Goal: Check status: Check status

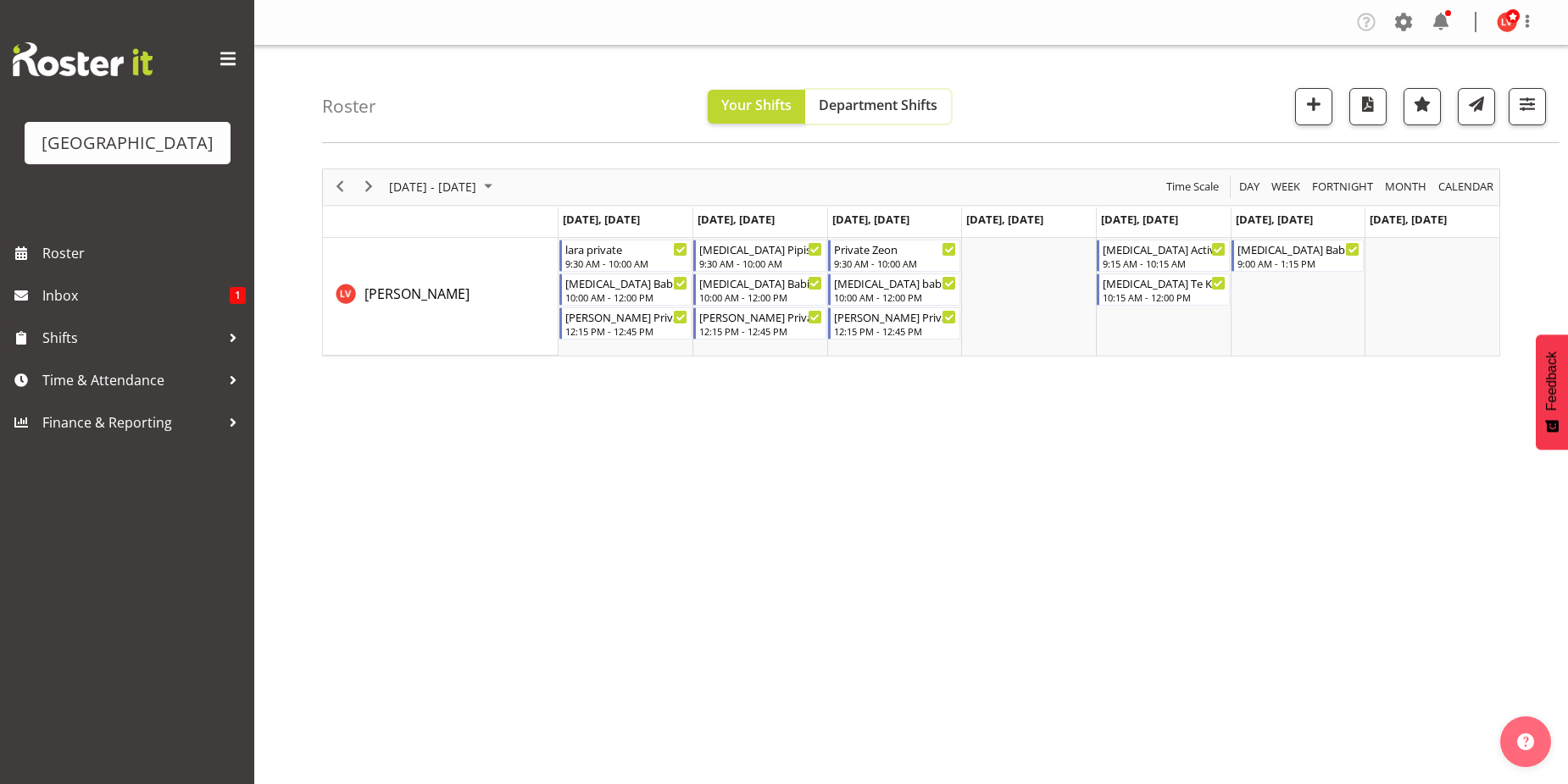
click at [848, 107] on span "Department Shifts" at bounding box center [877, 105] width 118 height 18
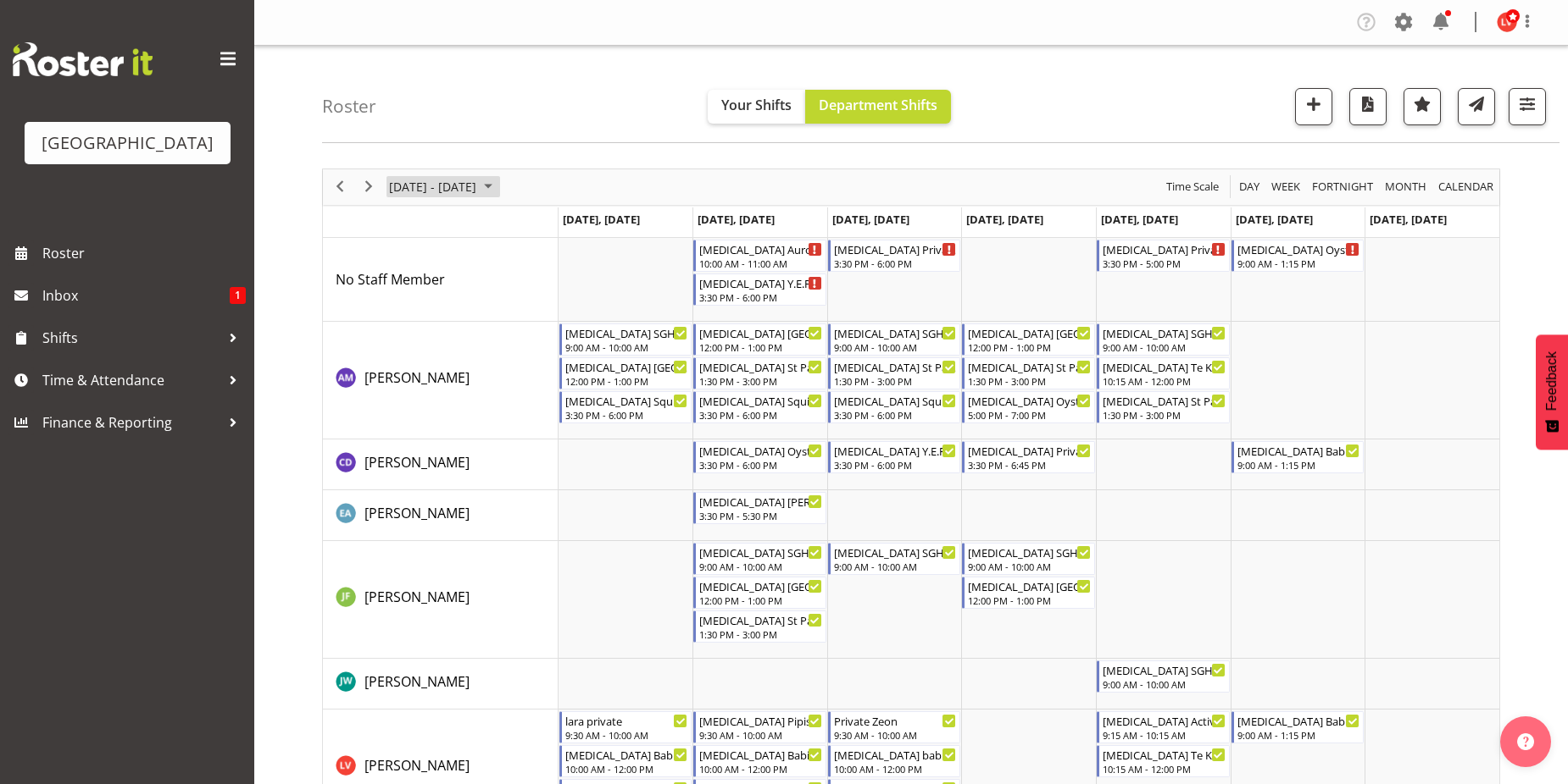
click at [499, 185] on span "September 2024" at bounding box center [488, 186] width 20 height 21
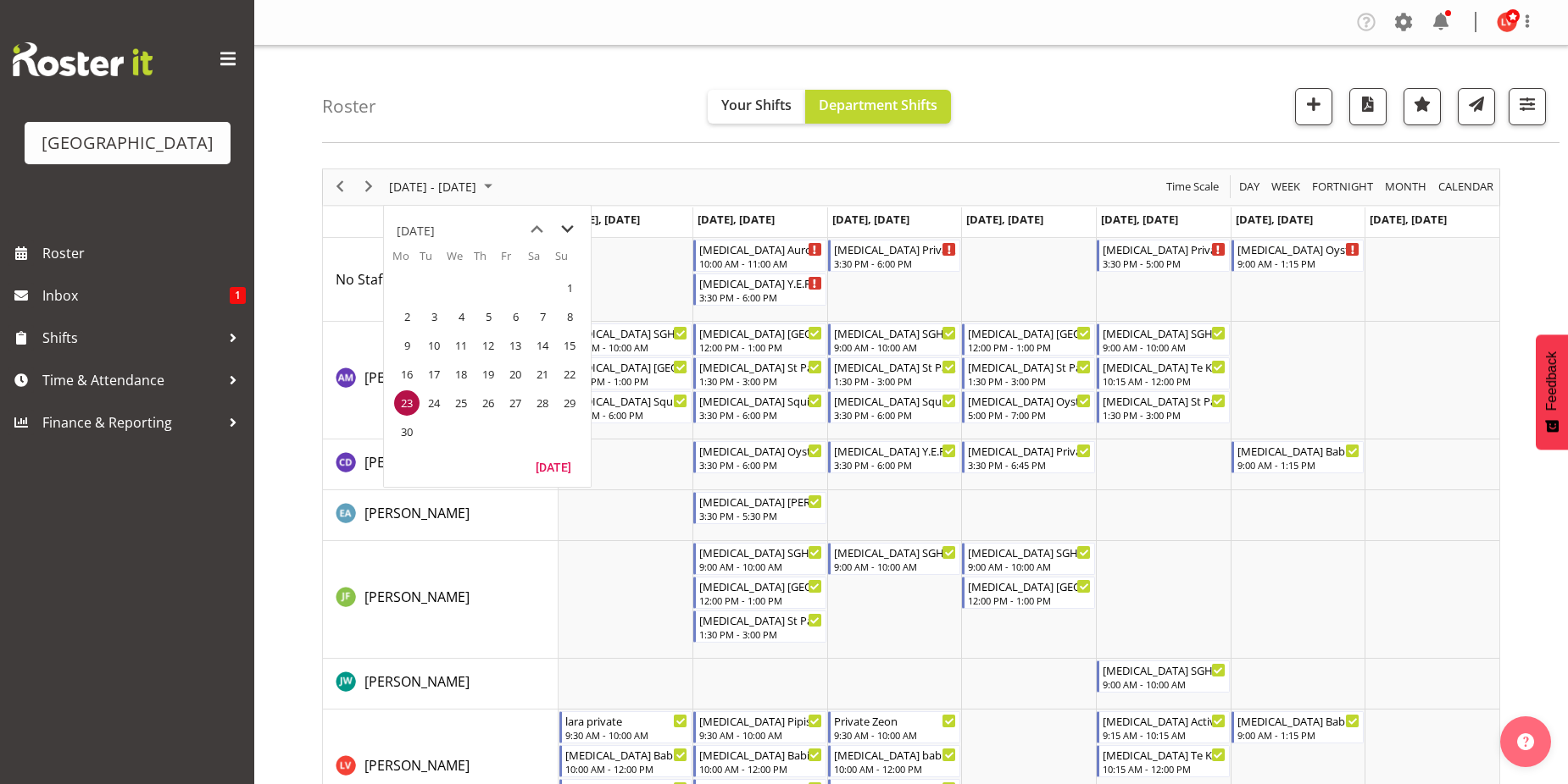
click at [564, 231] on span "next month" at bounding box center [568, 229] width 29 height 30
click at [564, 233] on span "next month" at bounding box center [568, 229] width 29 height 30
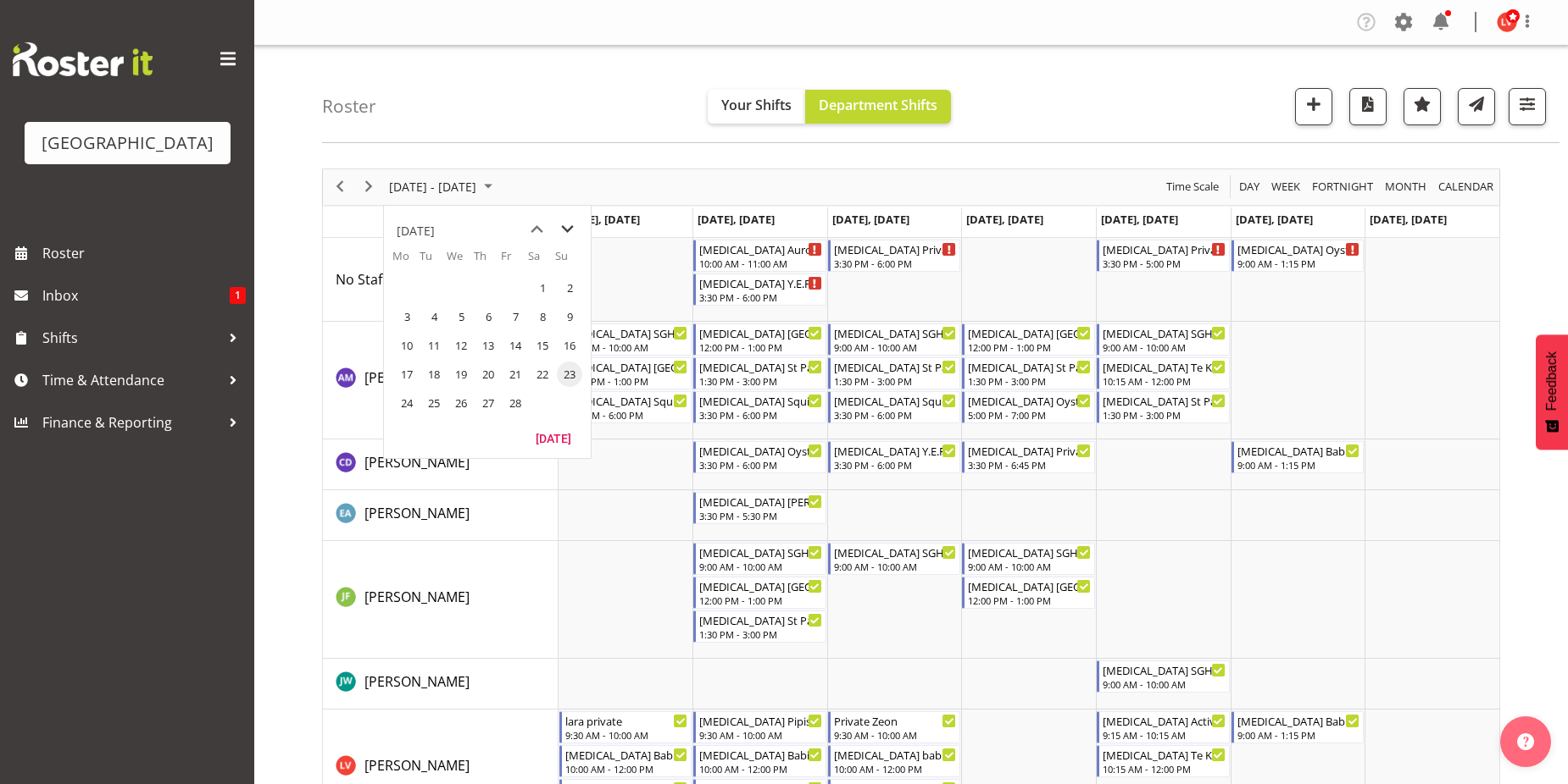
click at [564, 233] on span "next month" at bounding box center [568, 229] width 29 height 30
click at [564, 235] on span "next month" at bounding box center [568, 229] width 29 height 30
click at [564, 227] on span "next month" at bounding box center [568, 229] width 29 height 30
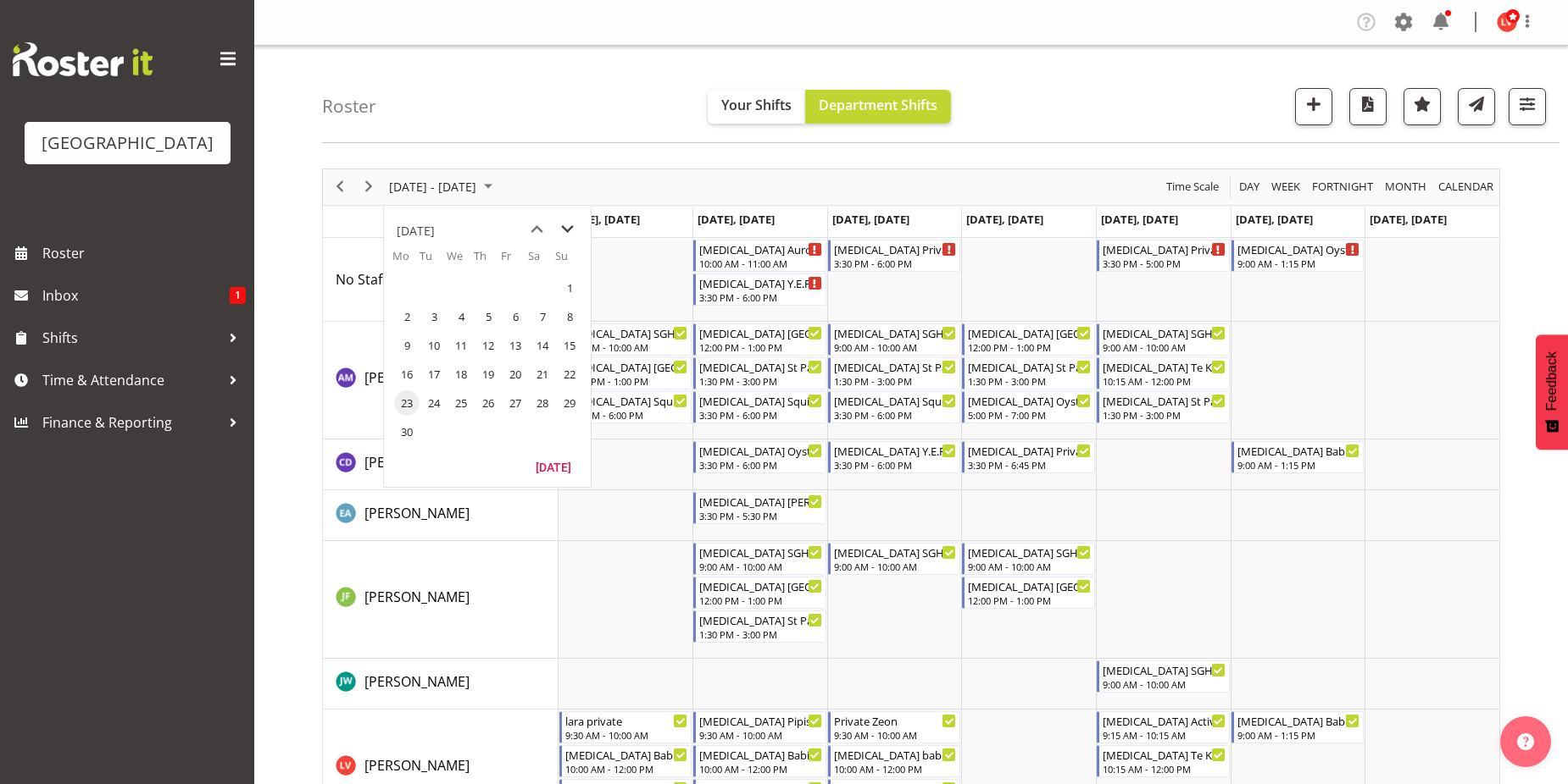
click at [564, 227] on span "next month" at bounding box center [568, 229] width 29 height 30
click at [412, 311] on span "6" at bounding box center [407, 317] width 26 height 26
